Goal: Task Accomplishment & Management: Use online tool/utility

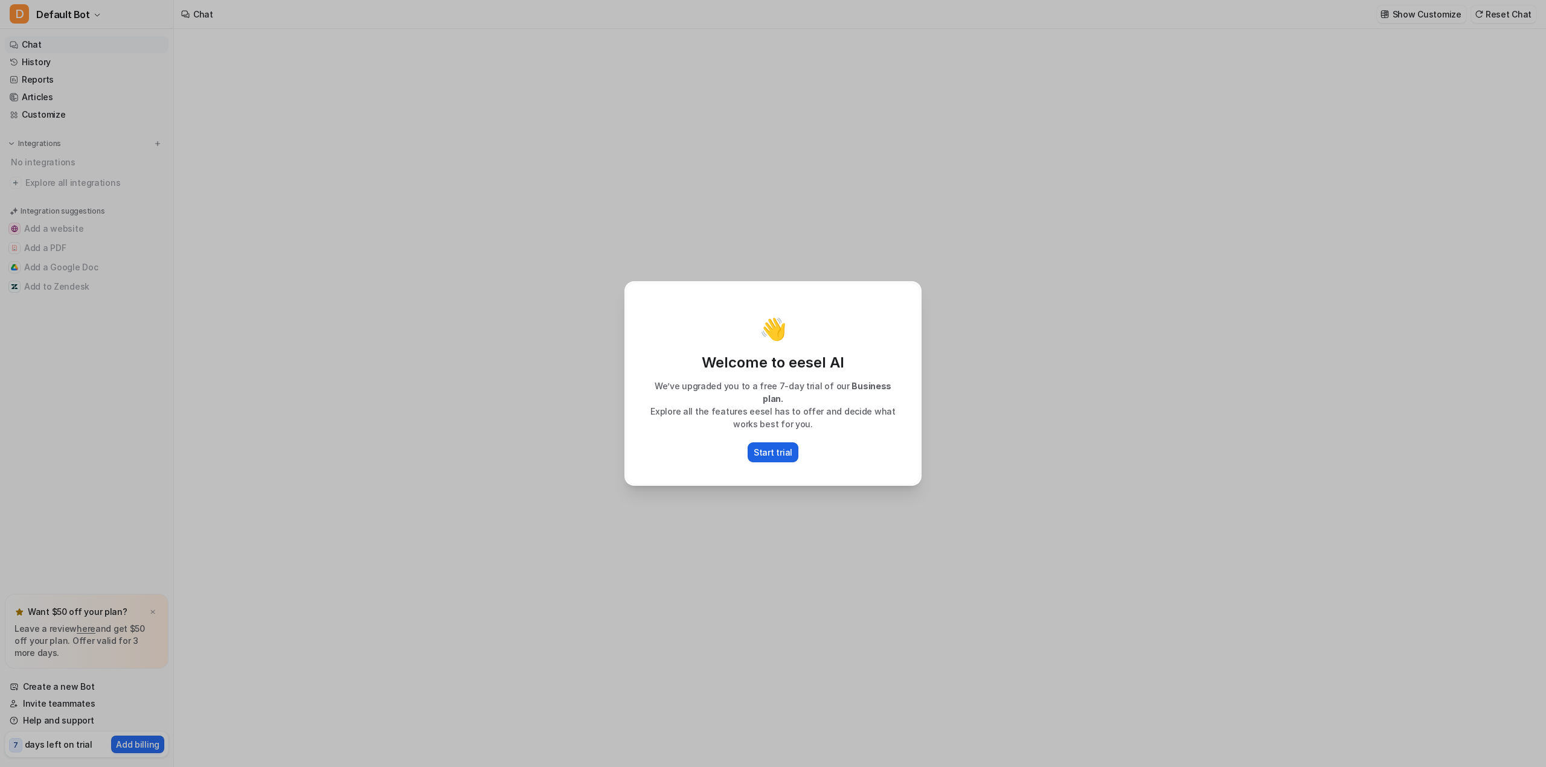
type textarea "**********"
click at [767, 449] on p "Start trial" at bounding box center [773, 452] width 39 height 13
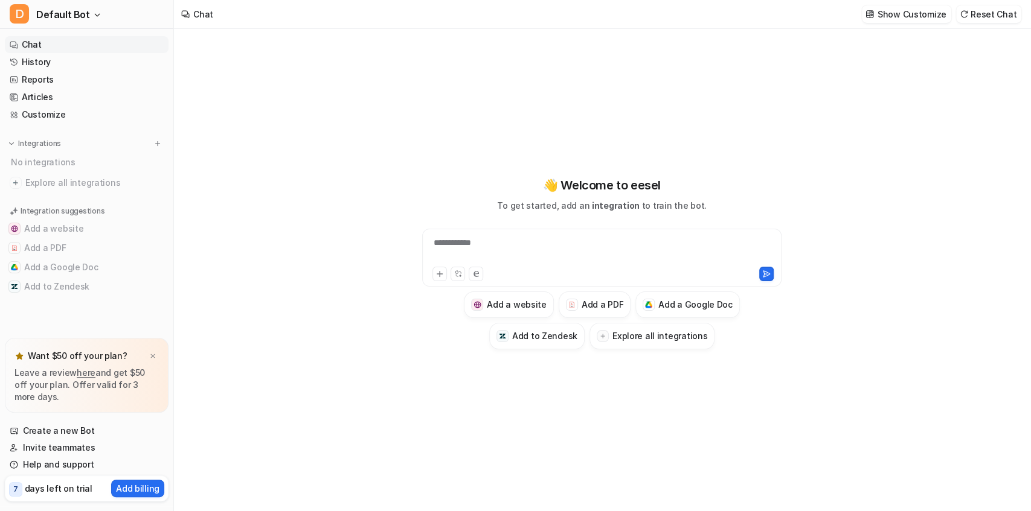
click at [499, 237] on div "**********" at bounding box center [602, 251] width 354 height 28
click at [707, 308] on h3 "Add a Google Doc" at bounding box center [695, 304] width 74 height 13
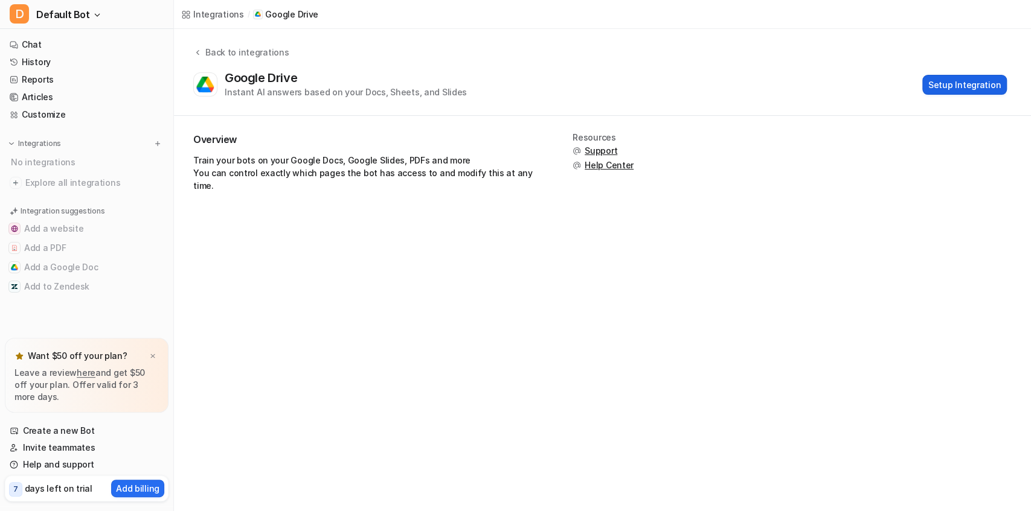
click at [955, 91] on button "Setup Integration" at bounding box center [964, 85] width 85 height 20
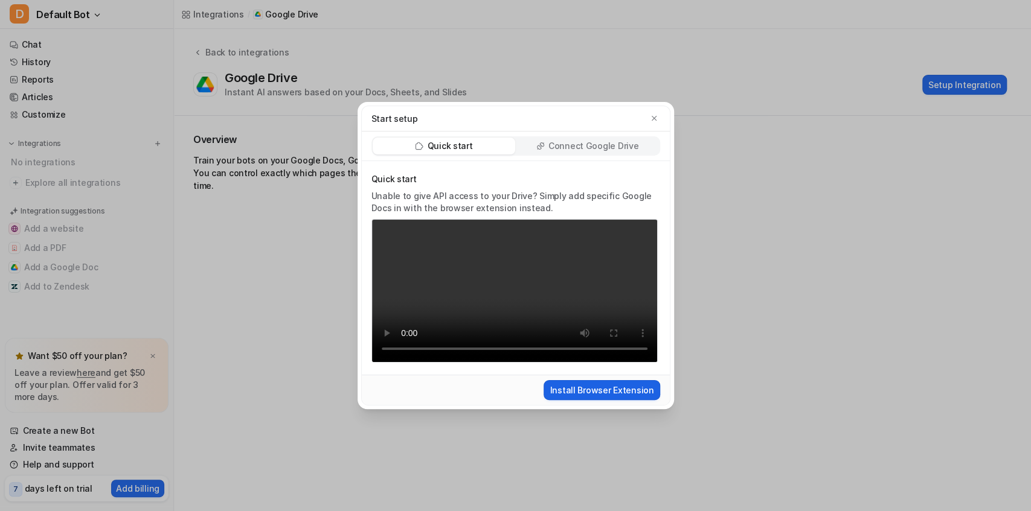
click at [569, 400] on button "Install Browser Extension" at bounding box center [601, 390] width 116 height 20
click at [558, 143] on p "Connect Google Drive" at bounding box center [593, 146] width 90 height 12
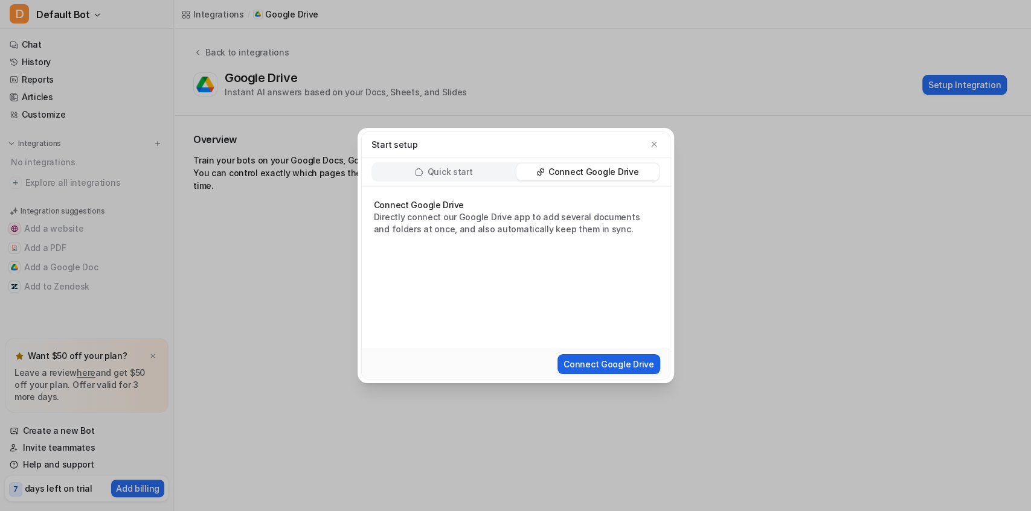
click at [607, 365] on button "Connect Google Drive" at bounding box center [608, 364] width 102 height 20
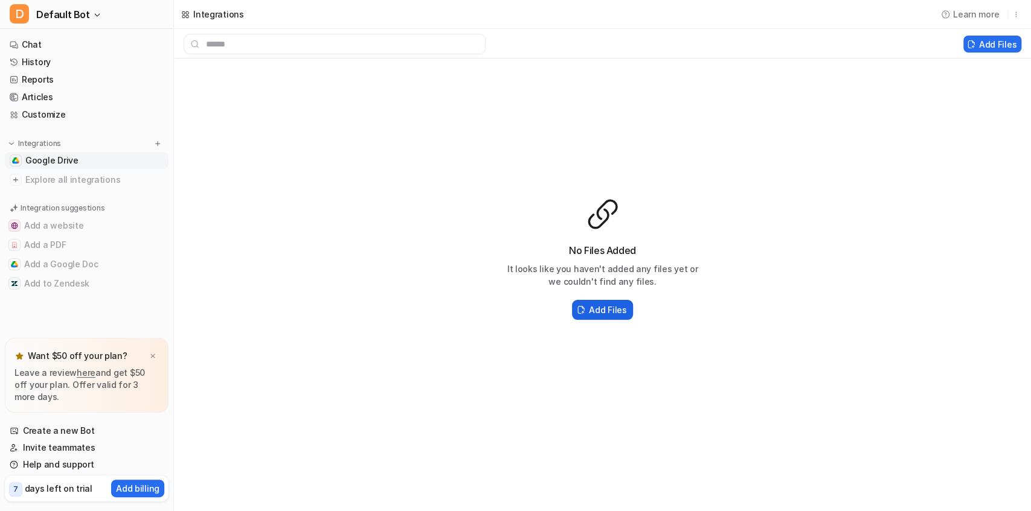
click at [593, 306] on h2 "Add Files" at bounding box center [607, 310] width 37 height 13
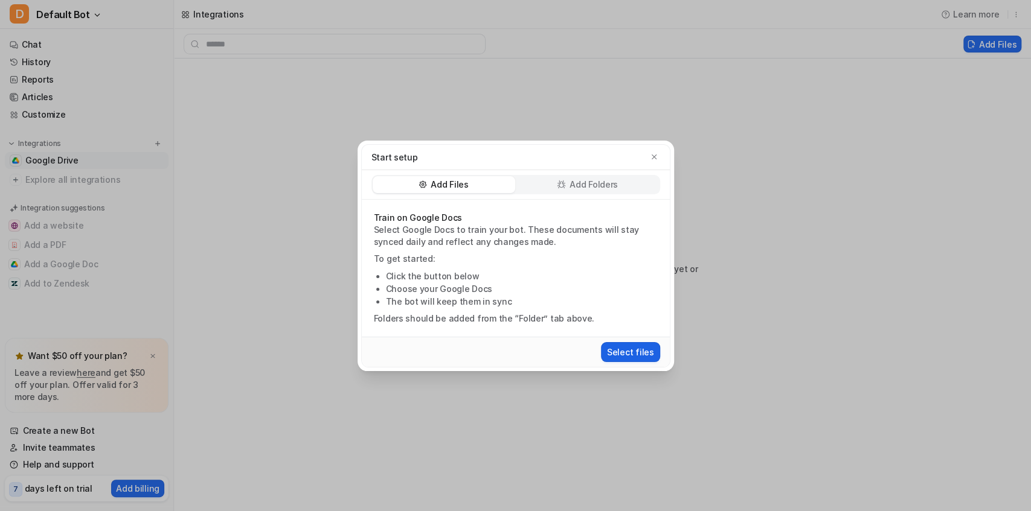
click at [623, 355] on button "Select files" at bounding box center [630, 352] width 59 height 20
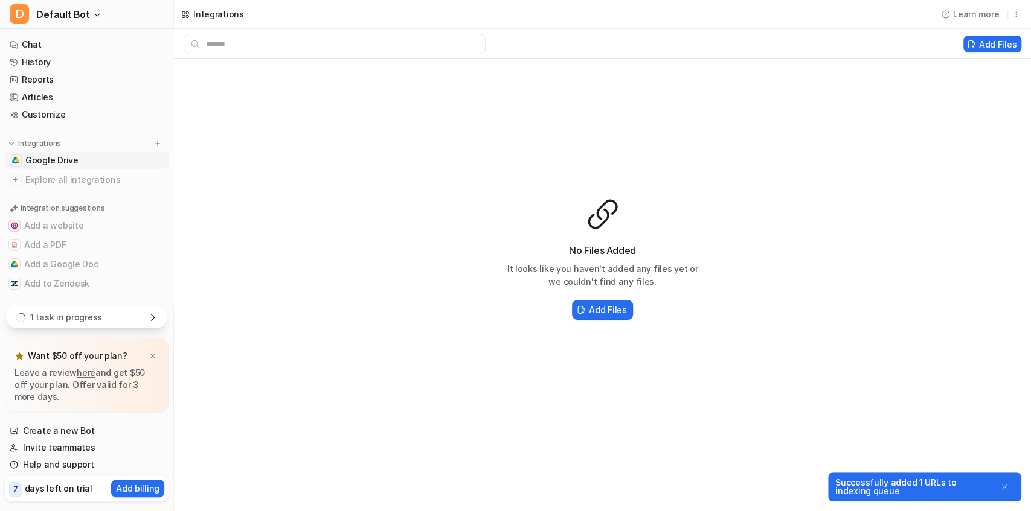
click at [131, 319] on div "1 task in progress" at bounding box center [86, 317] width 161 height 22
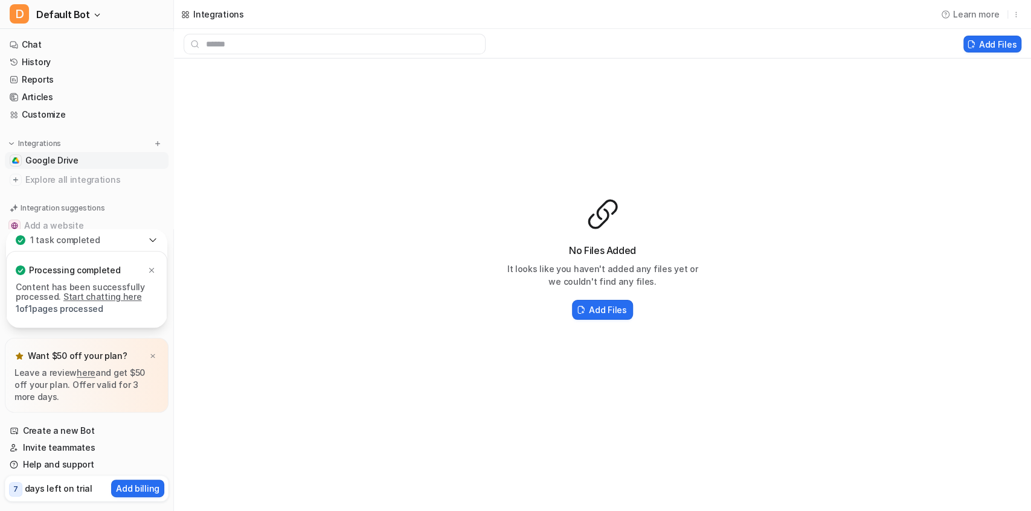
click at [87, 298] on link "Start chatting here" at bounding box center [102, 297] width 79 height 10
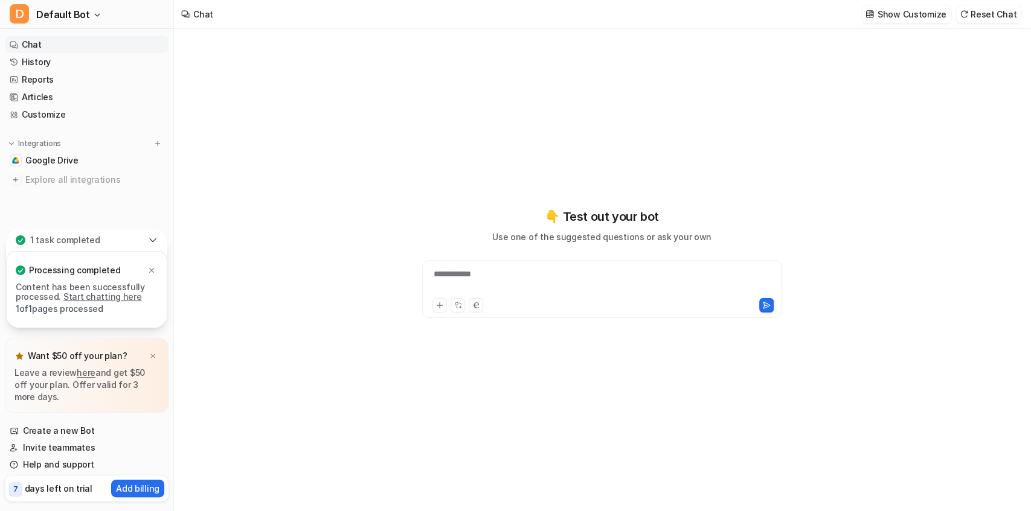
click at [452, 276] on div "**********" at bounding box center [602, 282] width 354 height 28
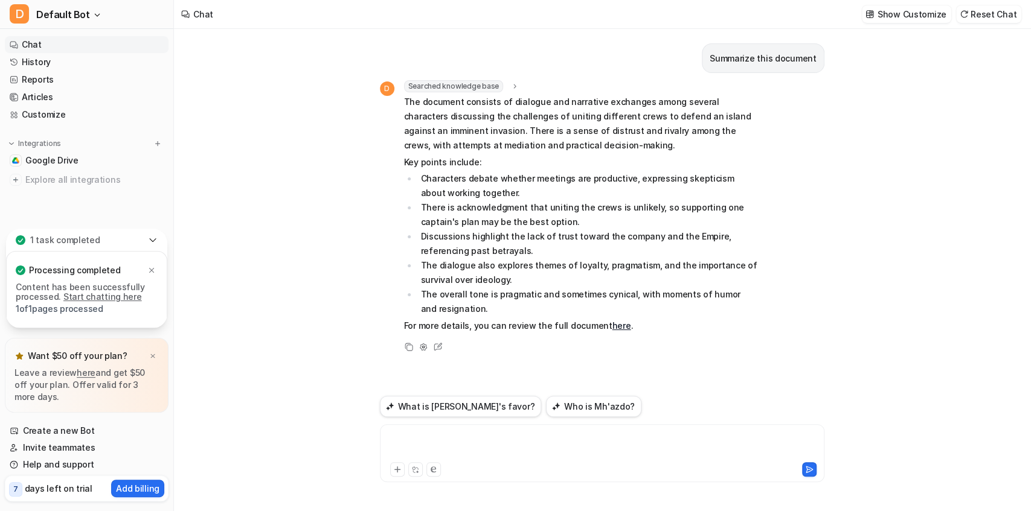
click at [481, 437] on div at bounding box center [602, 446] width 439 height 28
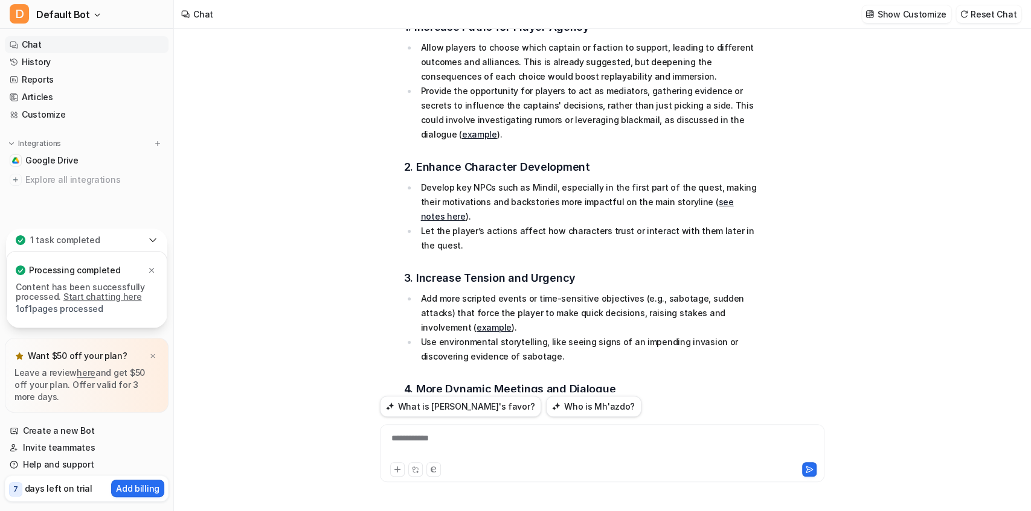
scroll to position [359, 0]
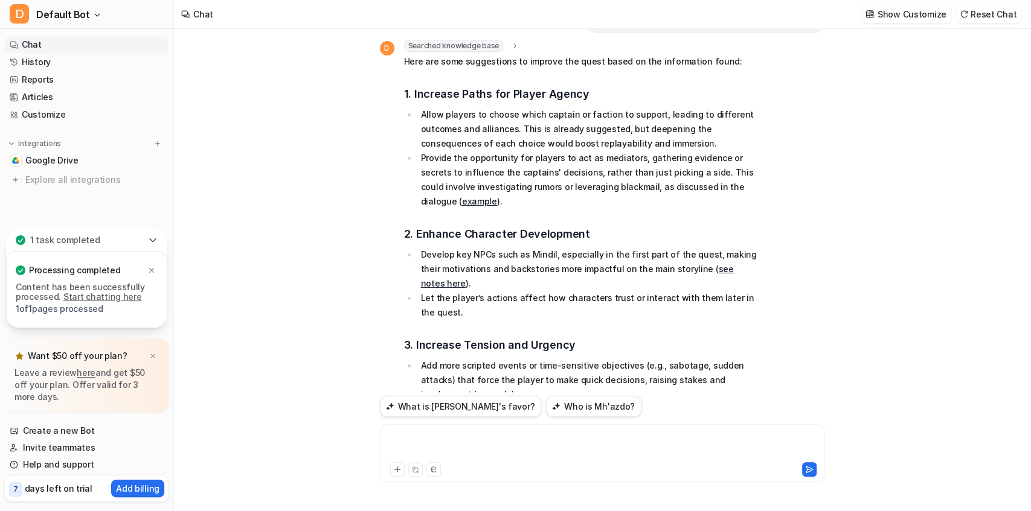
click at [496, 455] on div at bounding box center [602, 446] width 439 height 28
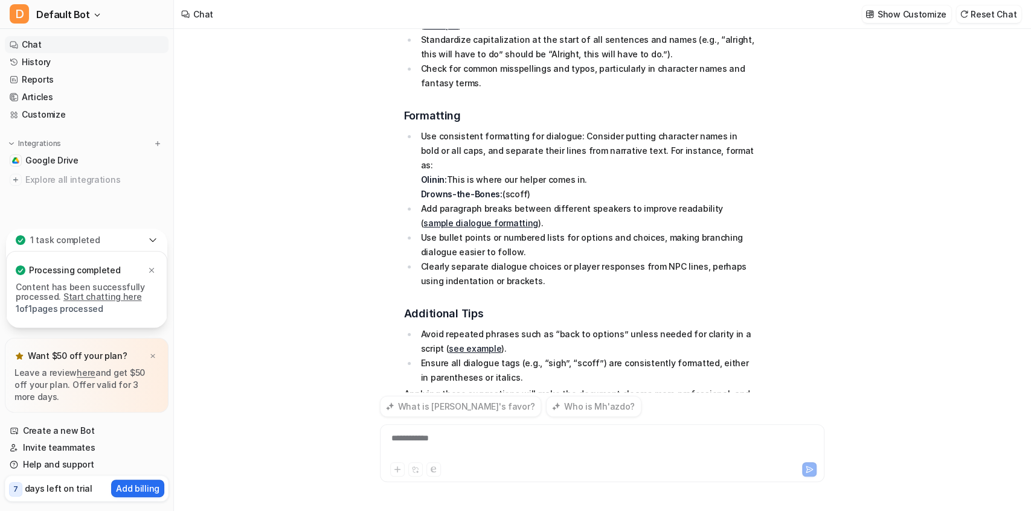
scroll to position [1187, 0]
click at [448, 453] on div at bounding box center [602, 446] width 439 height 28
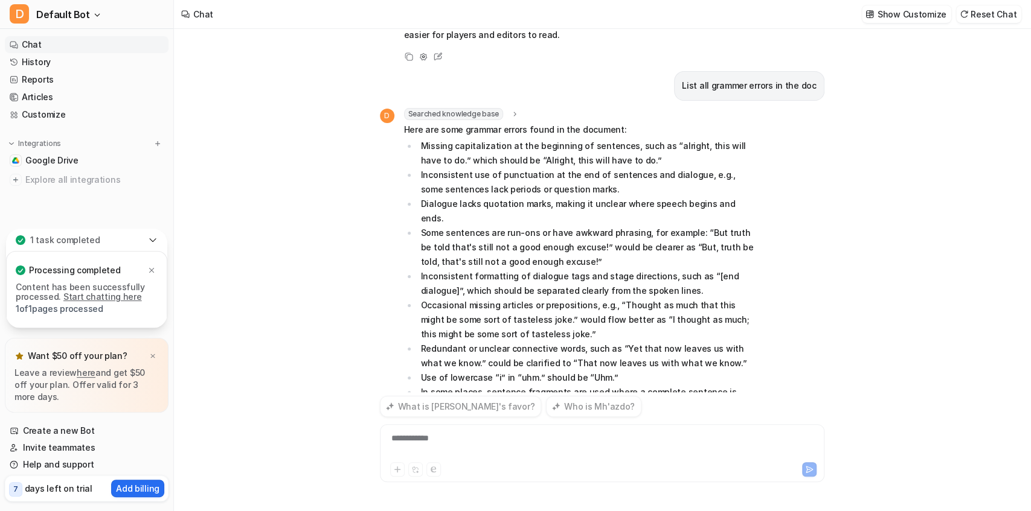
scroll to position [1561, 0]
click at [323, 153] on div "Summarize this document D Searched knowledge base search_queries : "Summarize t…" at bounding box center [602, 270] width 856 height 482
